Goal: Task Accomplishment & Management: Complete application form

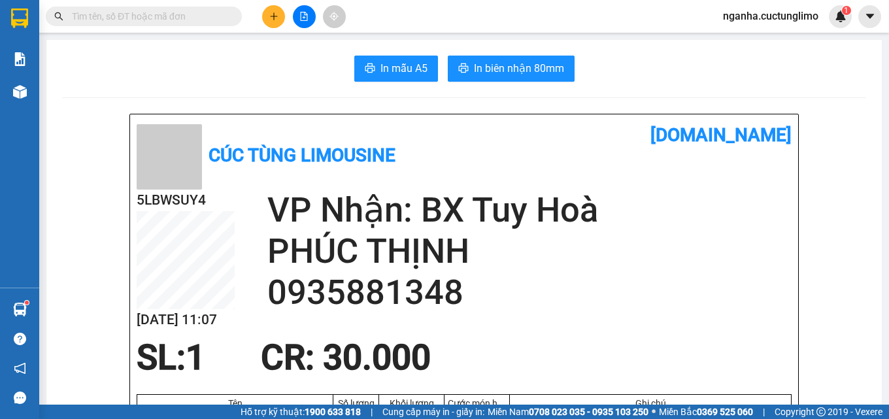
click at [789, 15] on span "nganha.cuctunglimo" at bounding box center [770, 16] width 116 height 16
click at [763, 43] on span "Đăng xuất" at bounding box center [776, 40] width 90 height 14
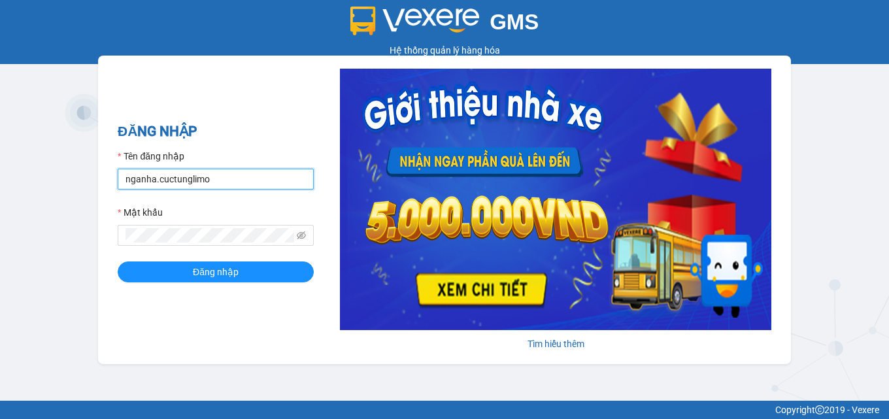
click at [137, 180] on input "nganha.cuctunglimo" at bounding box center [216, 179] width 196 height 21
click at [139, 180] on input "nganha.cuctunglimo" at bounding box center [216, 179] width 196 height 21
type input "lua.cuctunglimo"
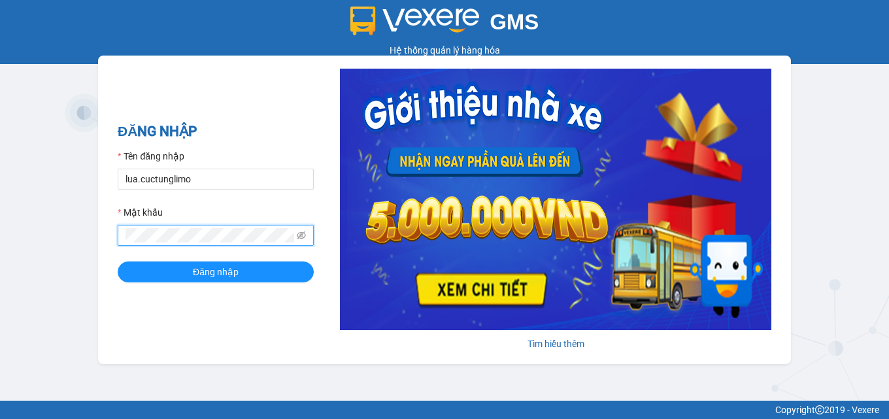
click at [118, 261] on button "Đăng nhập" at bounding box center [216, 271] width 196 height 21
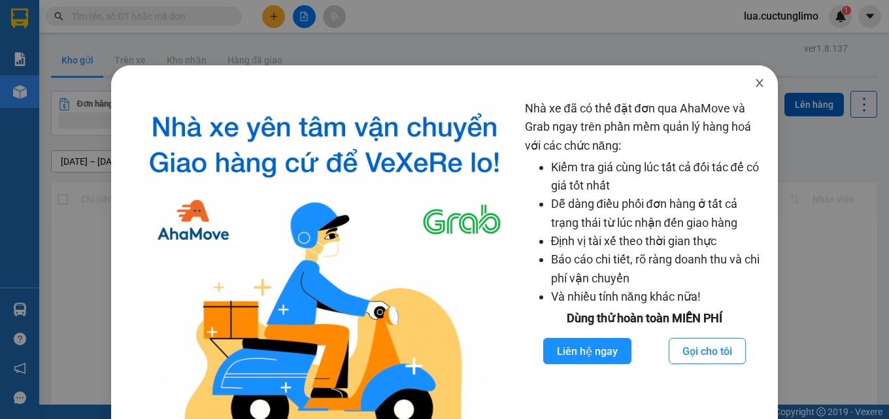
click at [754, 88] on icon "close" at bounding box center [759, 83] width 10 height 10
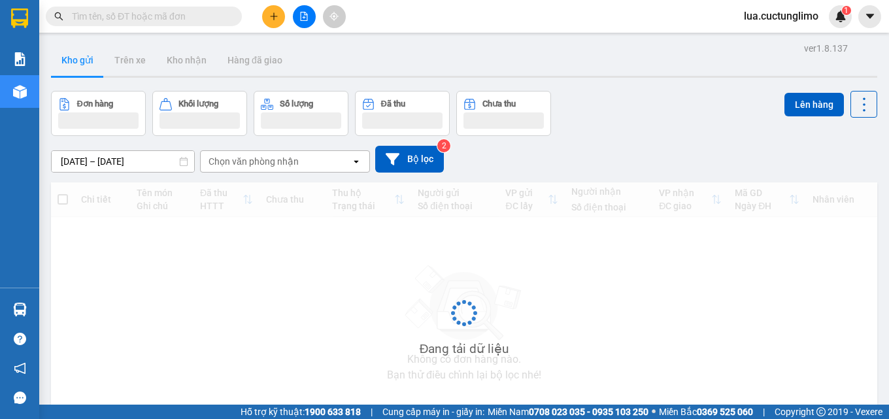
click at [275, 26] on button at bounding box center [273, 16] width 23 height 23
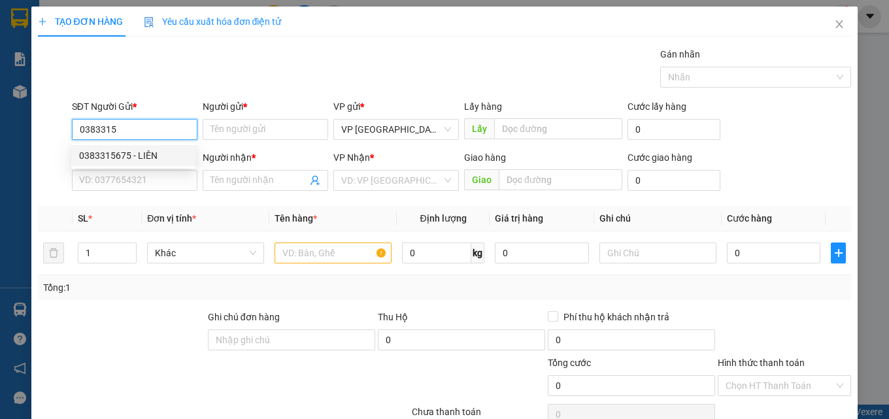
click at [154, 161] on div "0383315675 - LIÊN" at bounding box center [133, 155] width 108 height 14
type input "0383315675"
type input "LIÊN"
type input "0966075378"
type input "thắng"
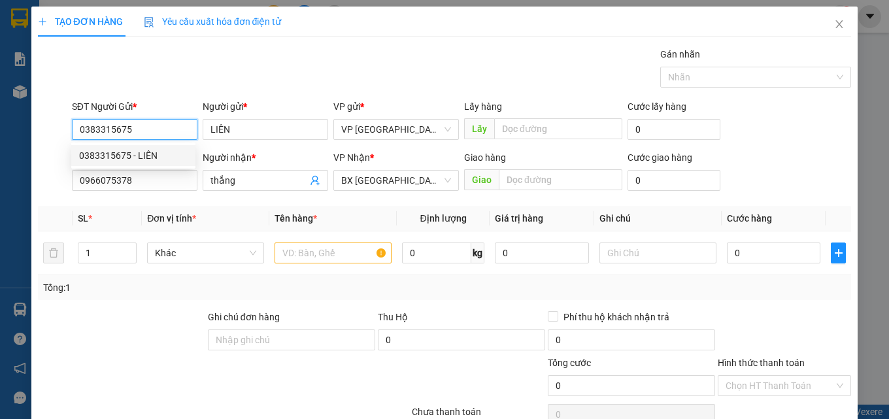
type input "80.000"
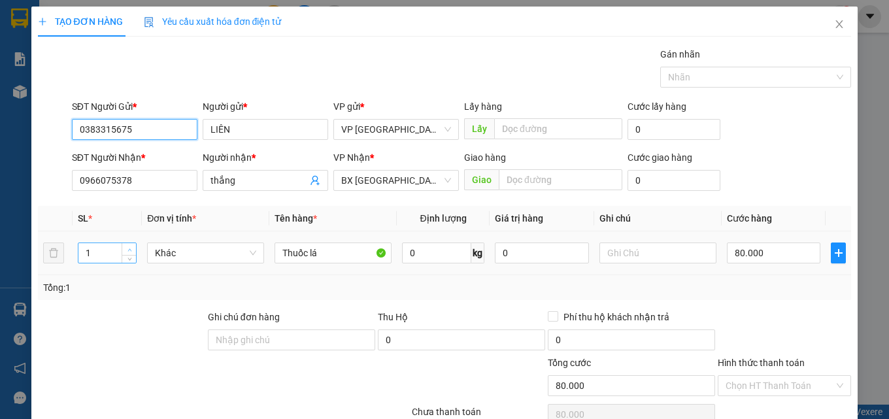
type input "0383315675"
click at [129, 250] on icon "up" at bounding box center [129, 250] width 5 height 5
type input "3"
click at [129, 249] on icon "up" at bounding box center [129, 250] width 5 height 5
click at [745, 244] on input "80.000" at bounding box center [774, 252] width 94 height 21
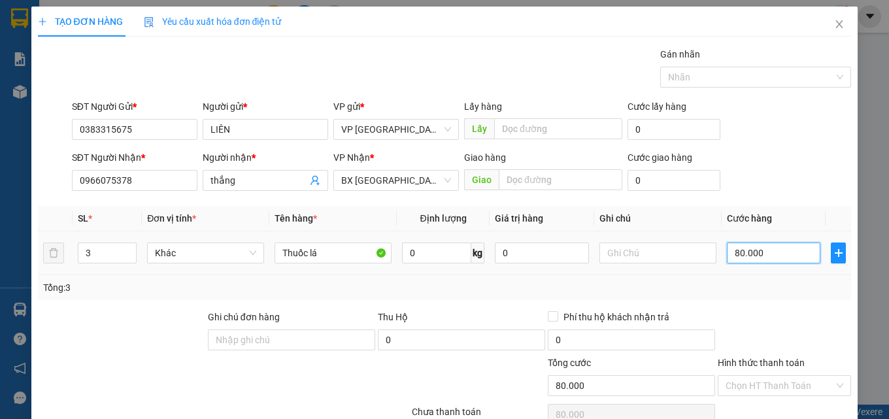
type input "2"
type input "22"
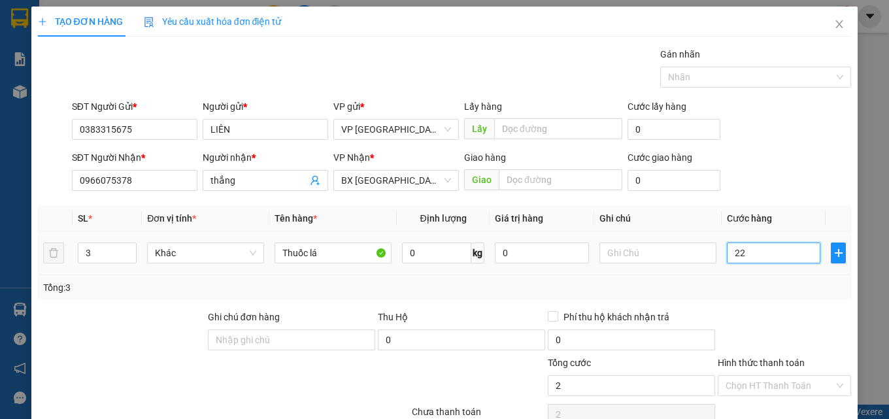
type input "22"
type input "222"
type input "2.220"
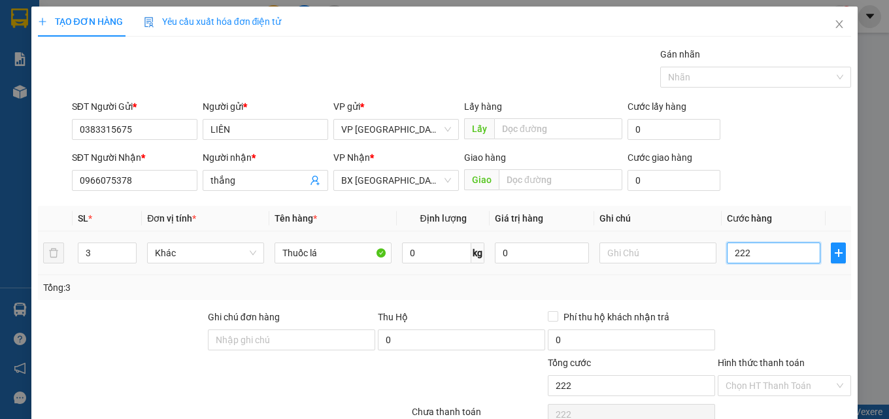
type input "2.220"
type input "222"
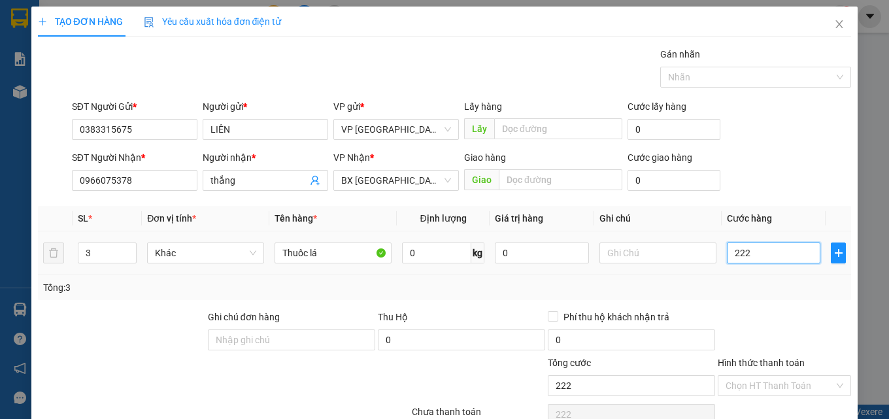
type input "22"
type input "2"
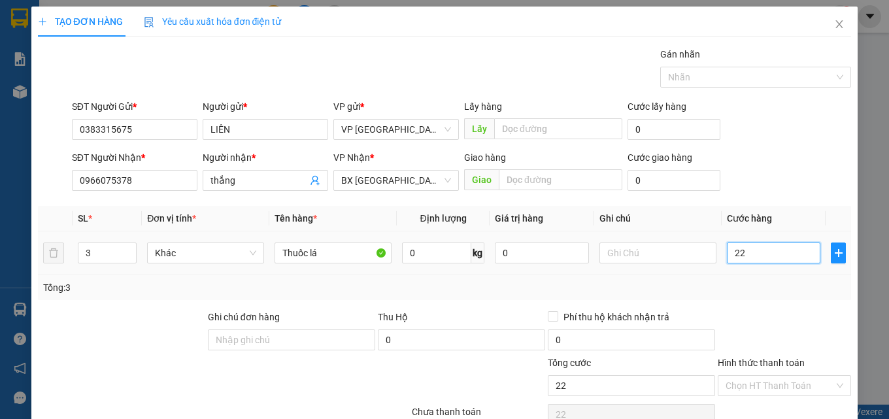
type input "2"
type input "0"
type input "2"
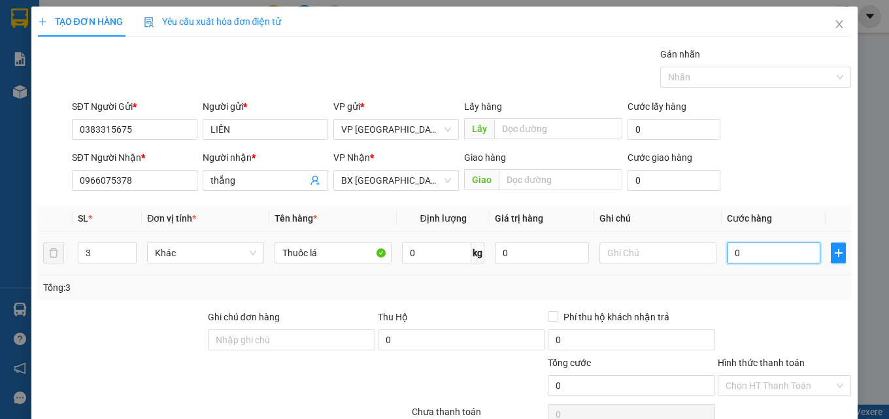
type input "2"
type input "02"
type input "22"
type input "022"
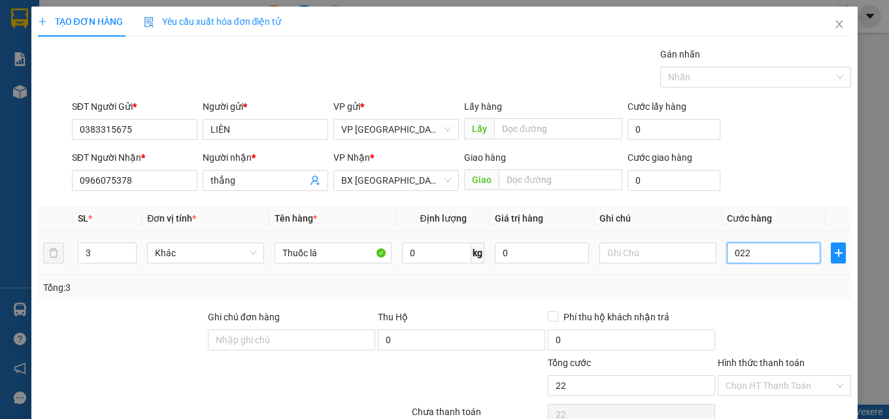
type input "220"
type input "0.220"
type input "22"
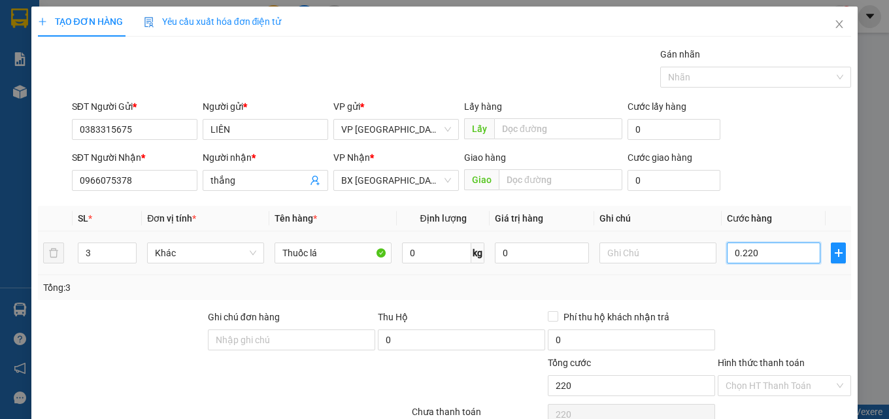
type input "022"
type input "2"
type input "02"
type input "0"
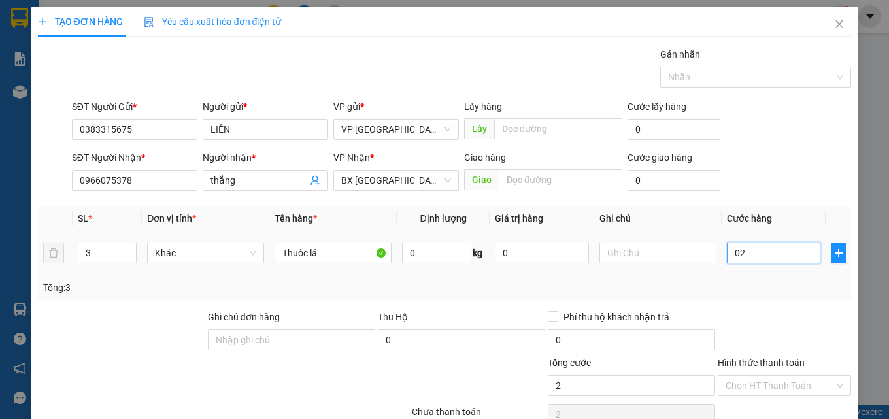
type input "0"
type input "20"
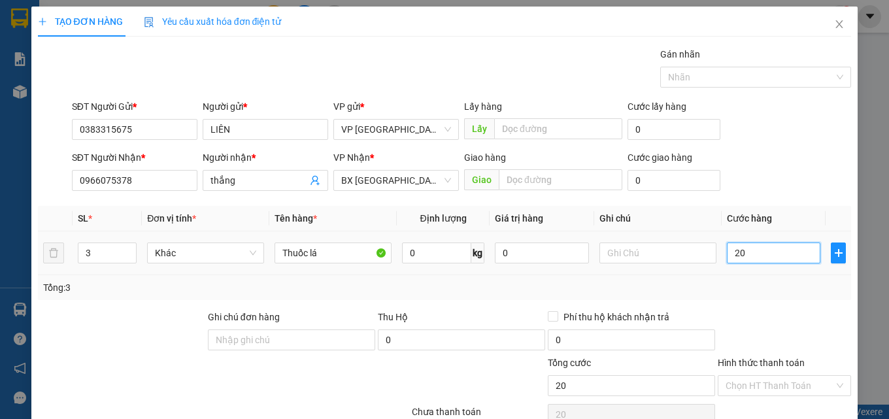
type input "220"
type input "2.200"
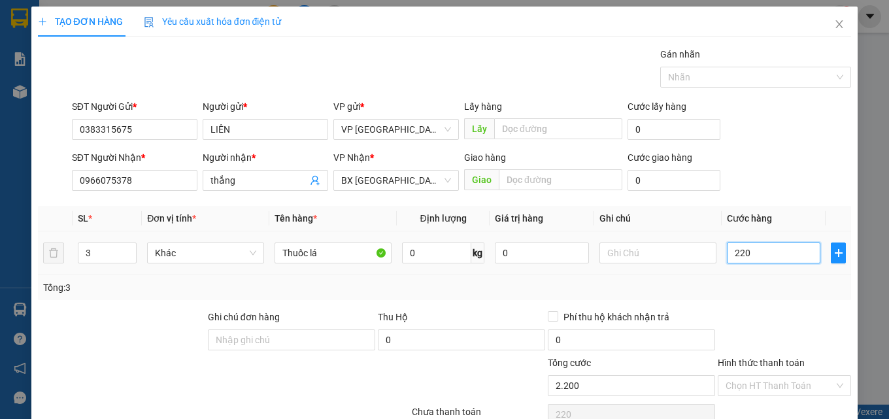
type input "2.200"
type input "22.000"
type input "220.000"
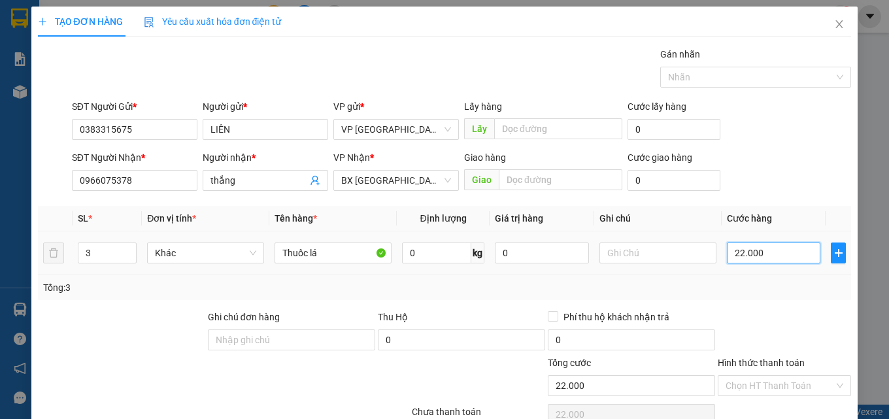
type input "220.000"
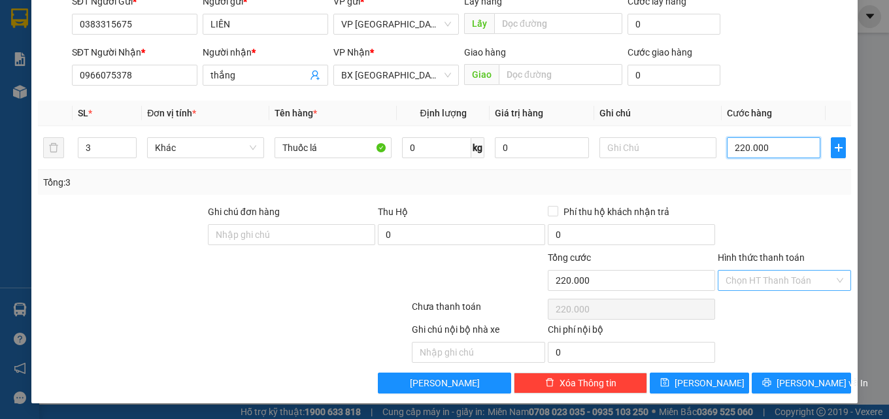
type input "220.000"
click at [755, 289] on input "Hình thức thanh toán" at bounding box center [779, 281] width 108 height 20
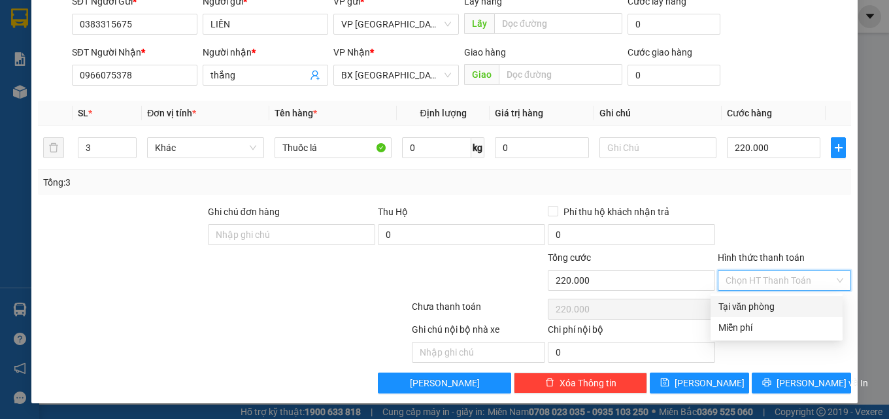
click at [757, 304] on div "Tại văn phòng" at bounding box center [776, 306] width 116 height 14
type input "0"
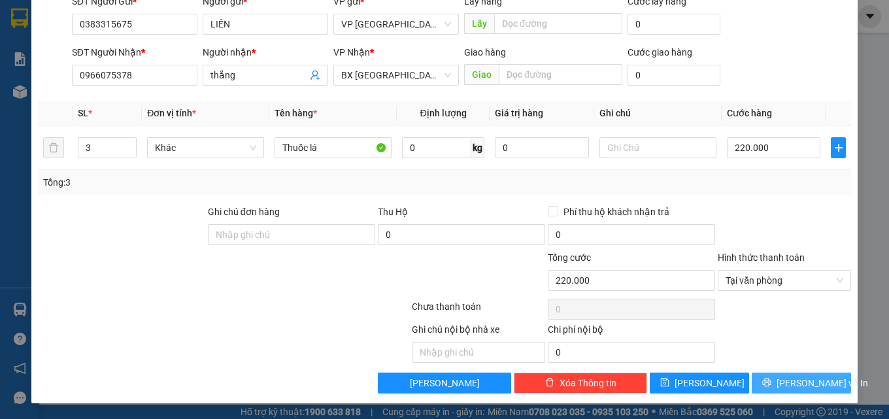
click at [788, 379] on span "[PERSON_NAME] và In" at bounding box center [822, 383] width 92 height 14
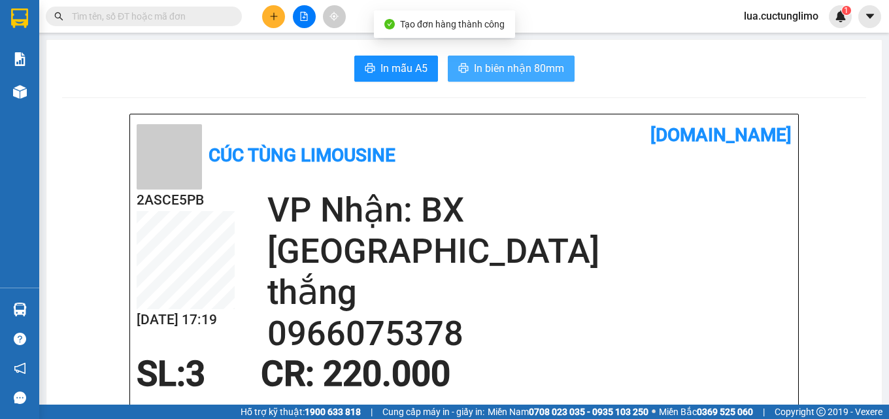
click at [482, 75] on span "In biên nhận 80mm" at bounding box center [519, 68] width 90 height 16
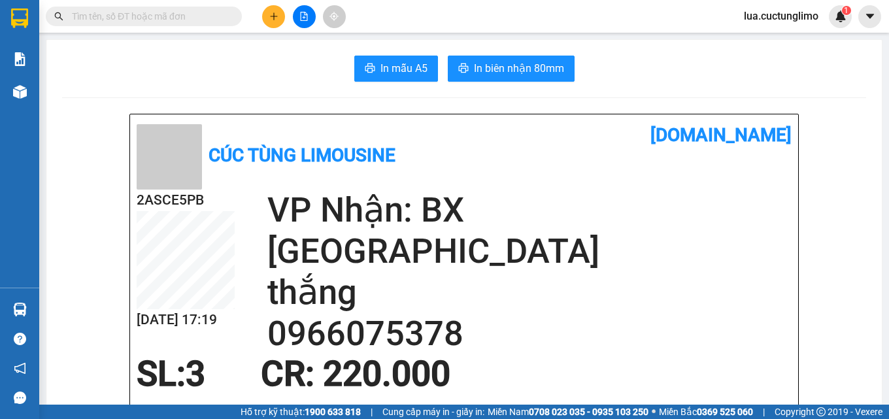
click at [491, 61] on span "In biên nhận 80mm" at bounding box center [519, 68] width 90 height 16
click at [274, 19] on icon "plus" at bounding box center [273, 15] width 1 height 7
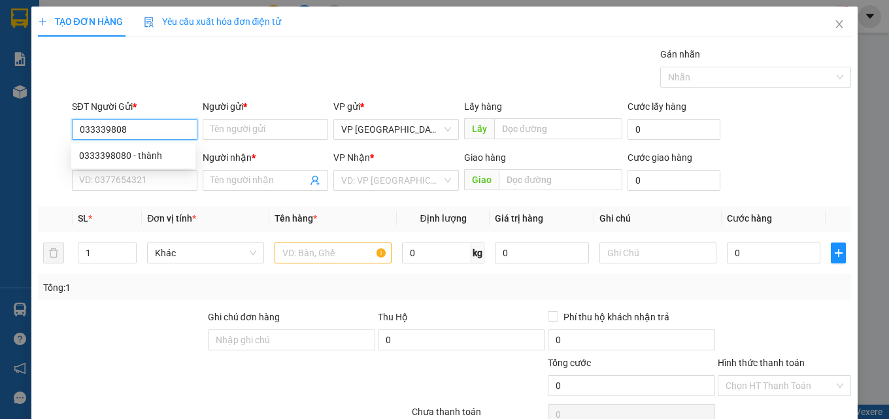
type input "0333398080"
click at [157, 149] on div "0333398080 - thành" at bounding box center [133, 155] width 108 height 14
type input "thành"
type input "0976371903"
type input "tám"
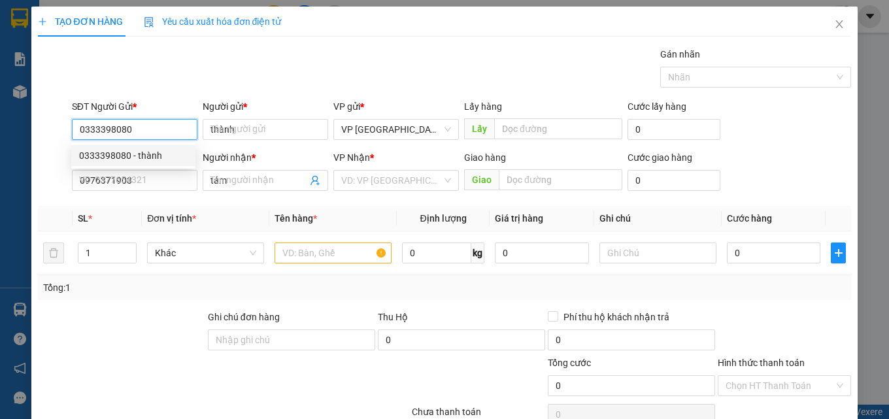
type input "120.000"
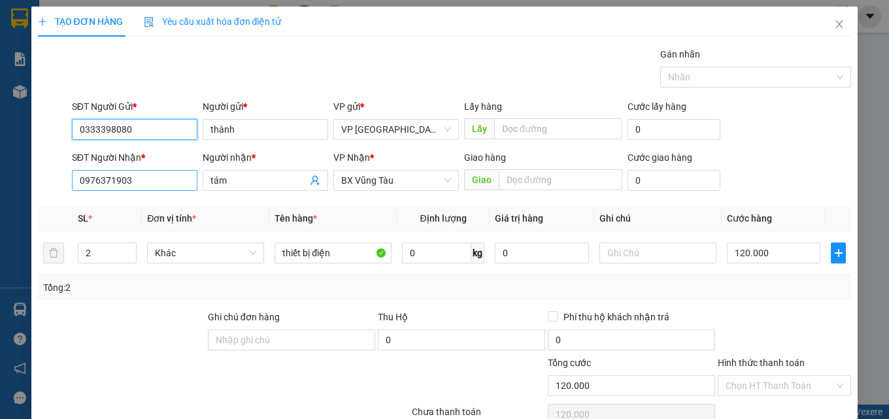
type input "0333398080"
click at [164, 177] on input "0976371903" at bounding box center [134, 180] width 125 height 21
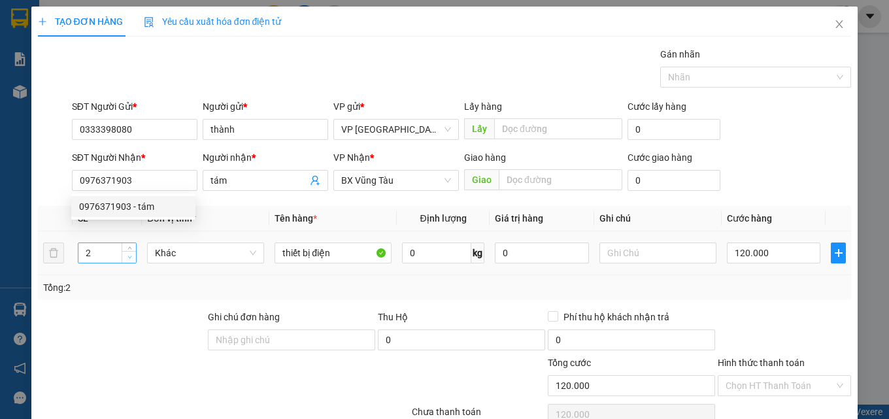
type input "1"
click at [125, 261] on span "Decrease Value" at bounding box center [129, 257] width 14 height 12
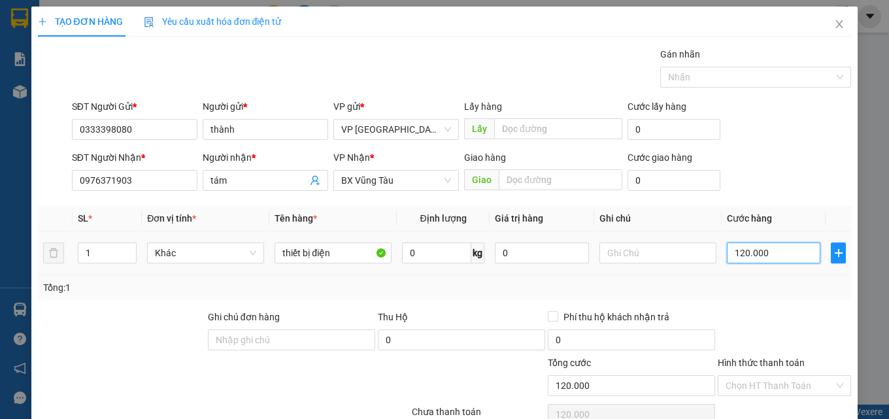
click at [750, 252] on input "120.000" at bounding box center [774, 252] width 94 height 21
type input "2"
type input "20"
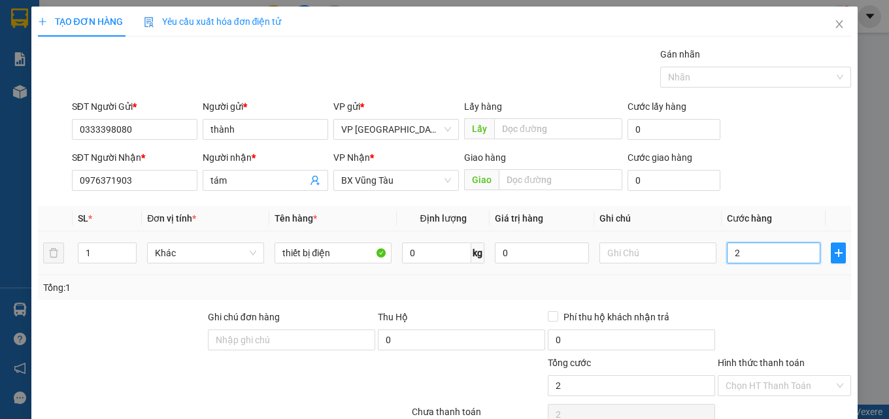
type input "20"
type input "200"
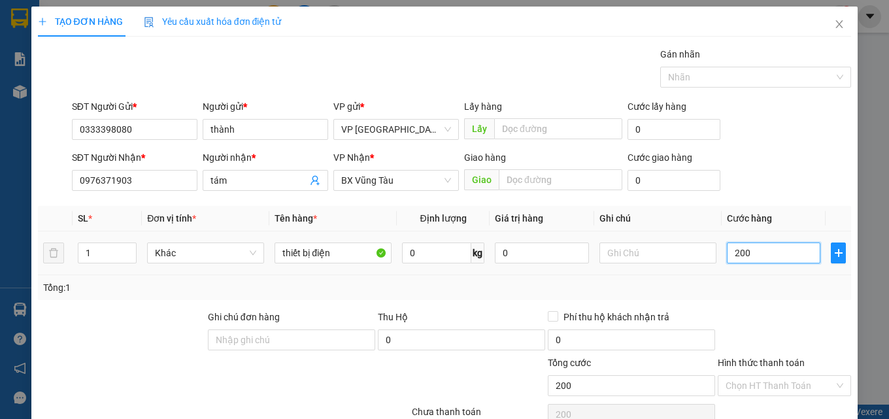
type input "2.000"
type input "20.000"
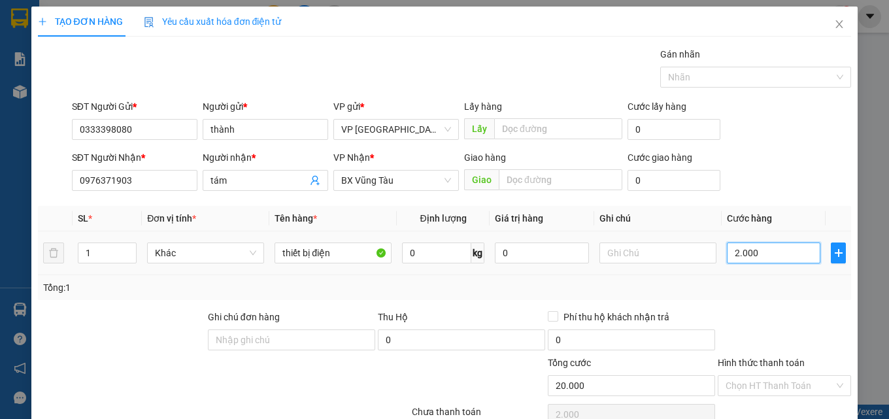
type input "20.000"
type input "200.000"
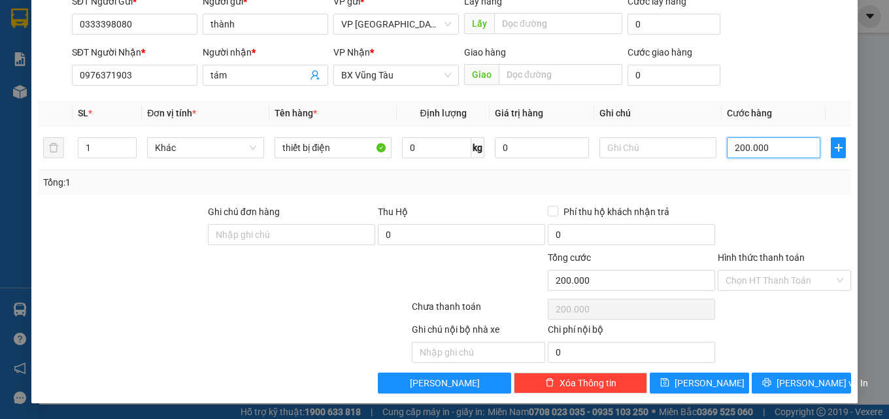
type input "200.000"
click at [756, 261] on label "Hình thức thanh toán" at bounding box center [761, 257] width 87 height 10
click at [756, 271] on input "Hình thức thanh toán" at bounding box center [779, 281] width 108 height 20
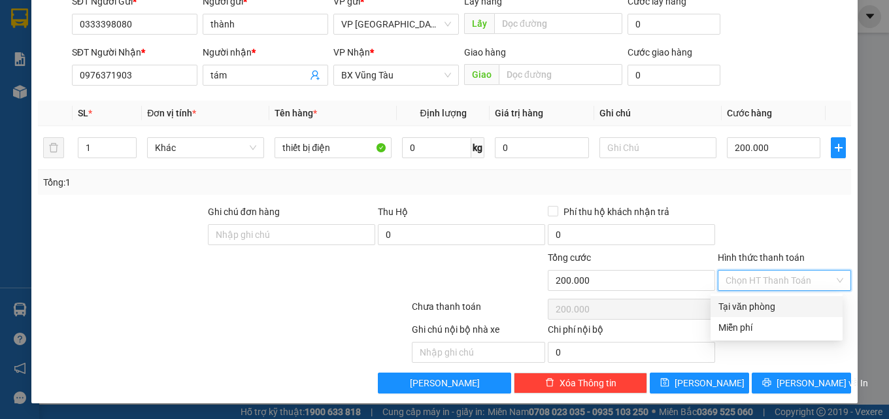
click at [765, 284] on input "Hình thức thanh toán" at bounding box center [779, 281] width 108 height 20
click at [773, 312] on div "Tại văn phòng" at bounding box center [776, 306] width 116 height 14
type input "0"
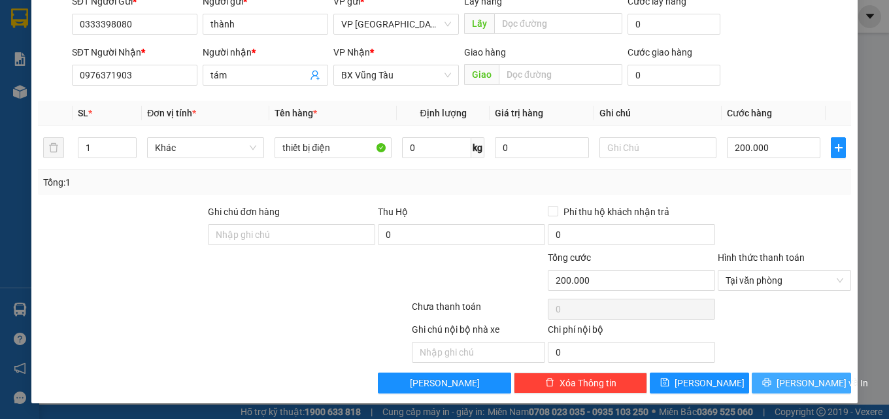
click at [798, 384] on span "[PERSON_NAME] và In" at bounding box center [822, 383] width 92 height 14
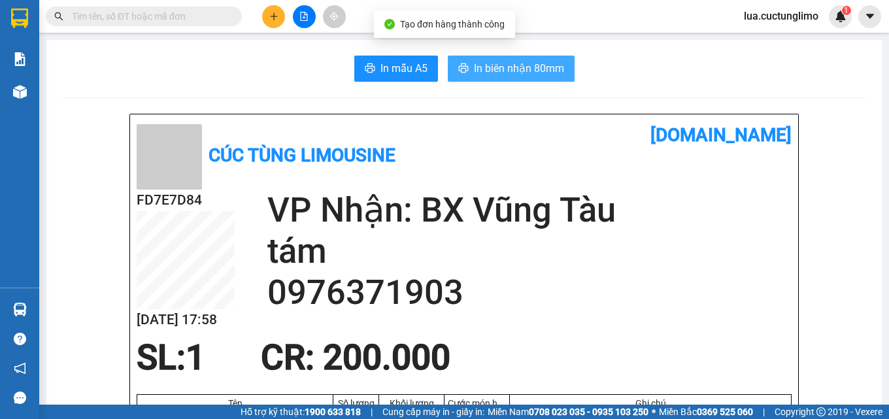
click at [530, 74] on span "In biên nhận 80mm" at bounding box center [519, 68] width 90 height 16
drag, startPoint x: 488, startPoint y: 61, endPoint x: 456, endPoint y: 86, distance: 41.4
click at [489, 61] on span "In biên nhận 80mm" at bounding box center [519, 68] width 90 height 16
